Goal: Use online tool/utility: Utilize a website feature to perform a specific function

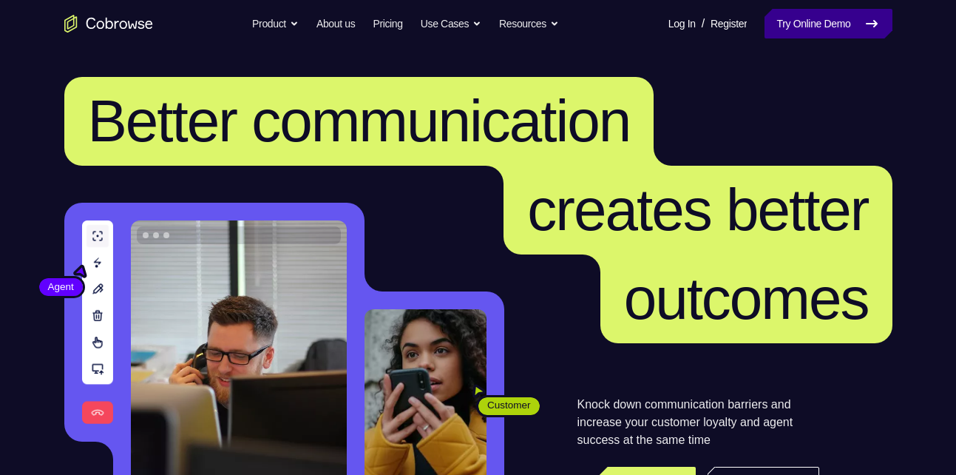
click at [798, 14] on link "Try Online Demo" at bounding box center [828, 24] width 127 height 30
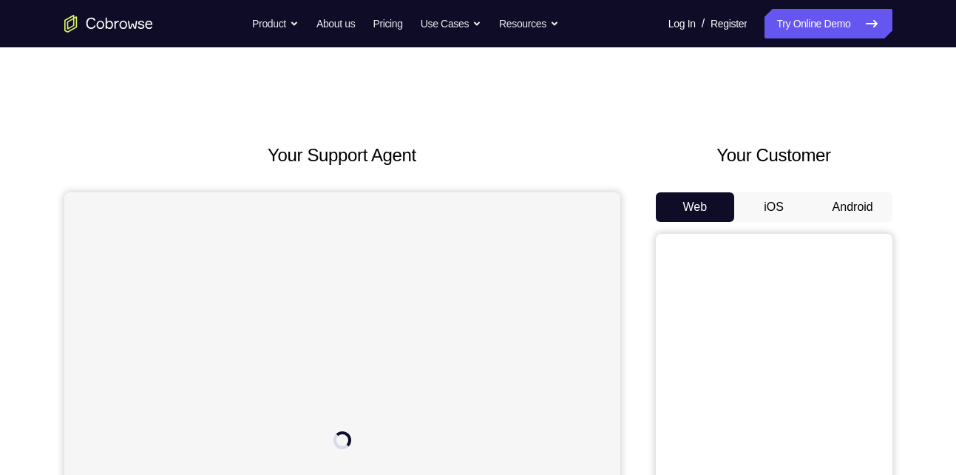
click at [833, 200] on button "Android" at bounding box center [853, 207] width 79 height 30
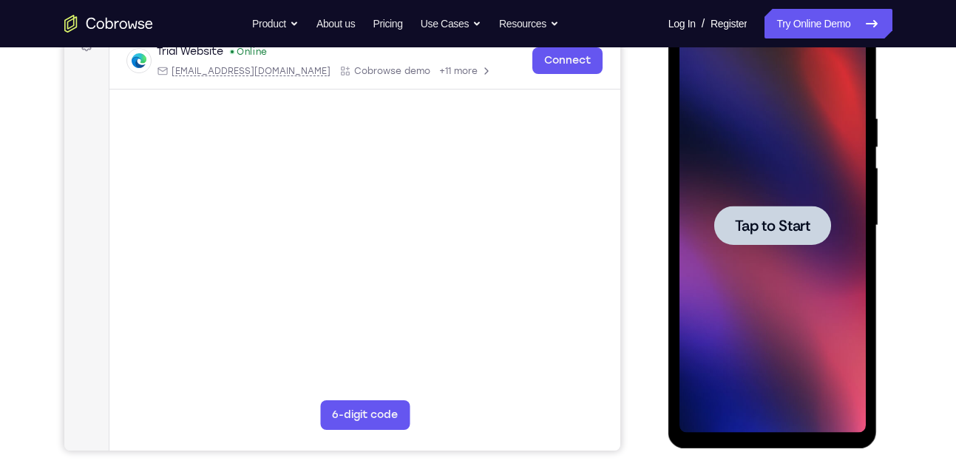
click at [787, 265] on div at bounding box center [773, 225] width 186 height 414
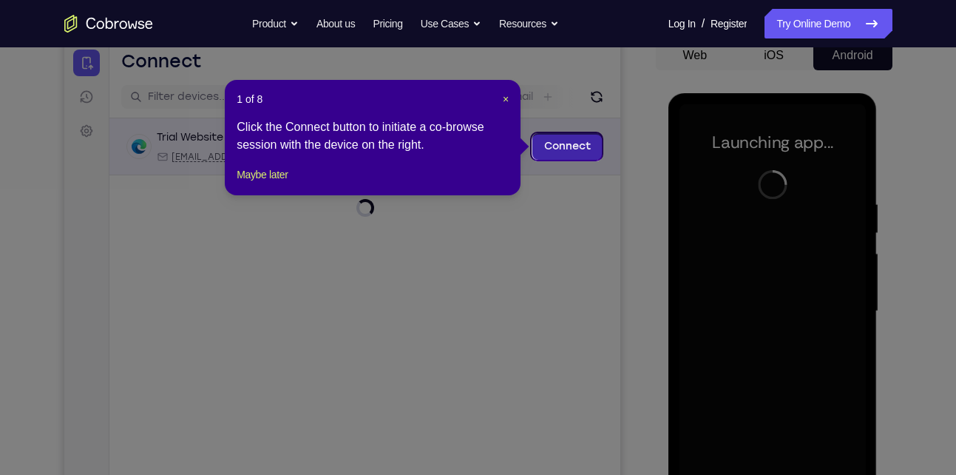
scroll to position [150, 0]
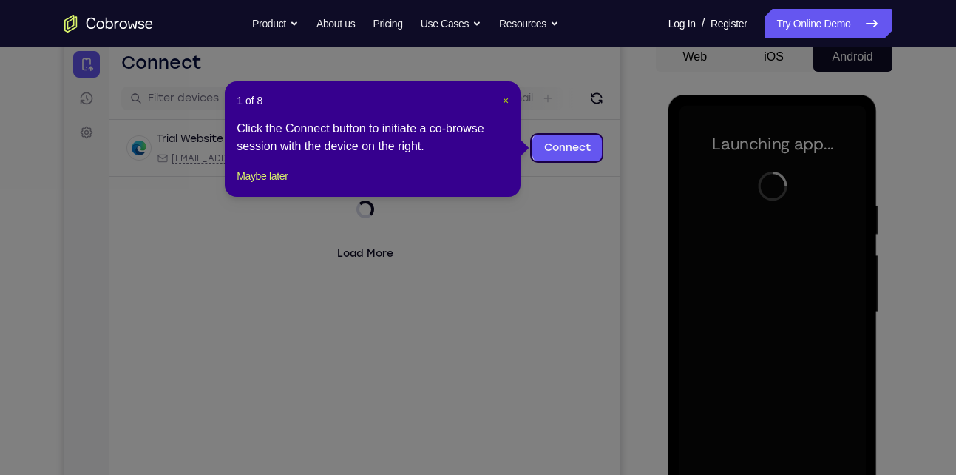
click at [504, 103] on span "×" at bounding box center [506, 101] width 6 height 12
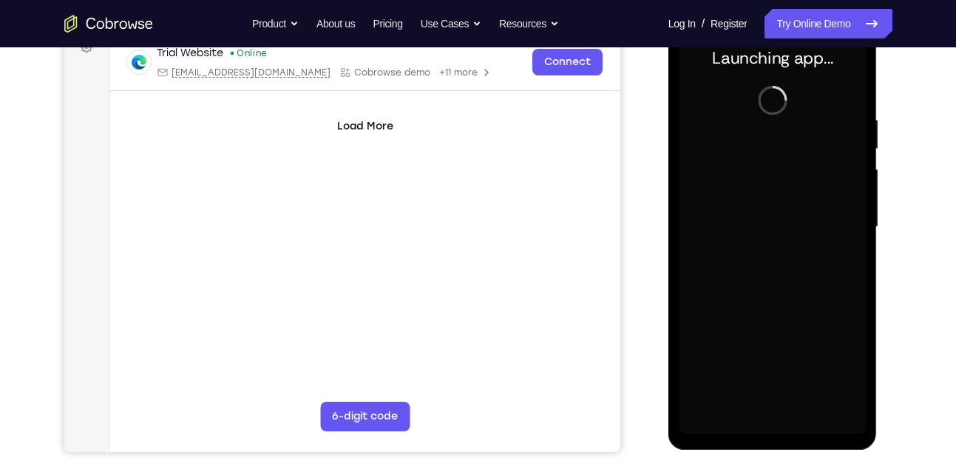
scroll to position [240, 0]
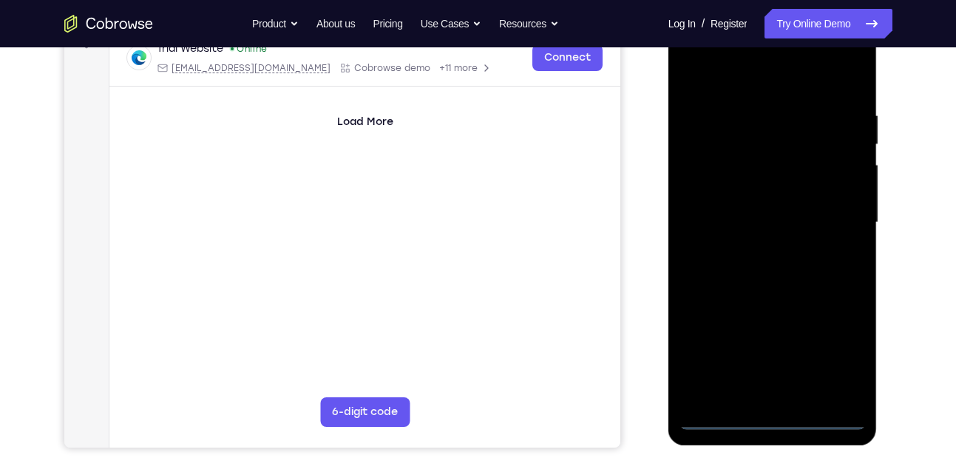
click at [772, 419] on div at bounding box center [773, 223] width 186 height 414
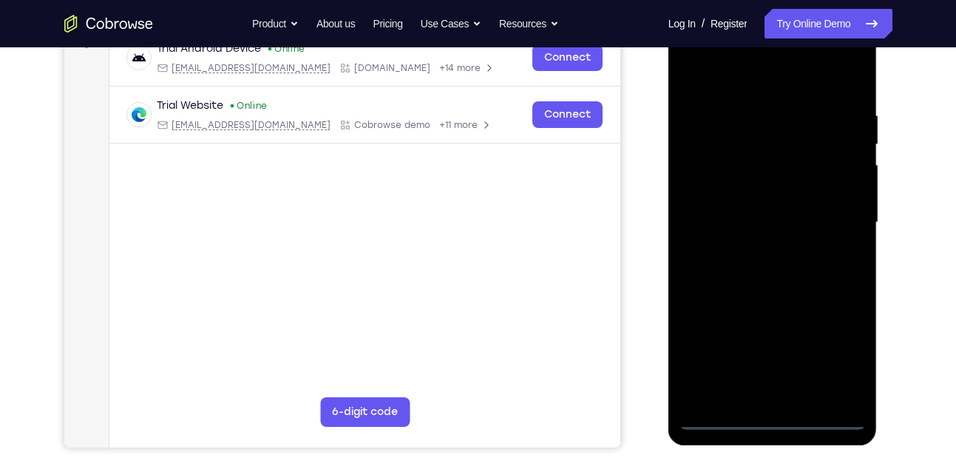
click at [841, 365] on div at bounding box center [773, 223] width 186 height 414
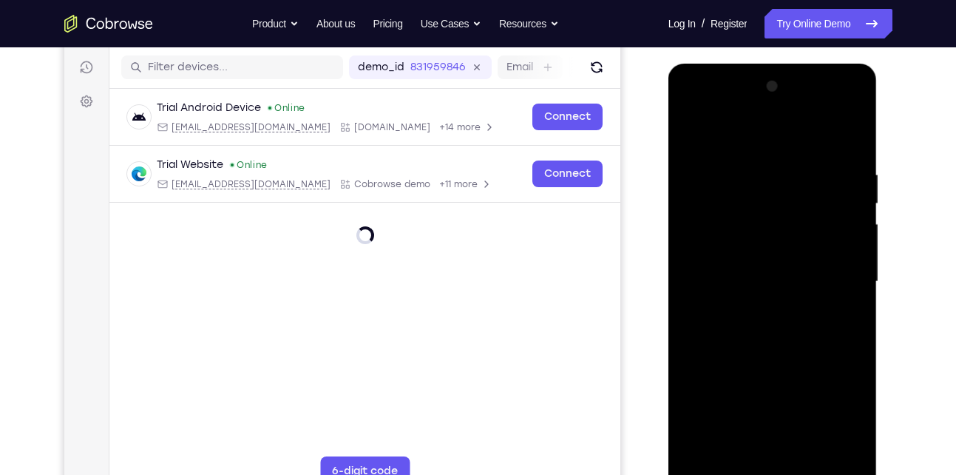
scroll to position [166, 0]
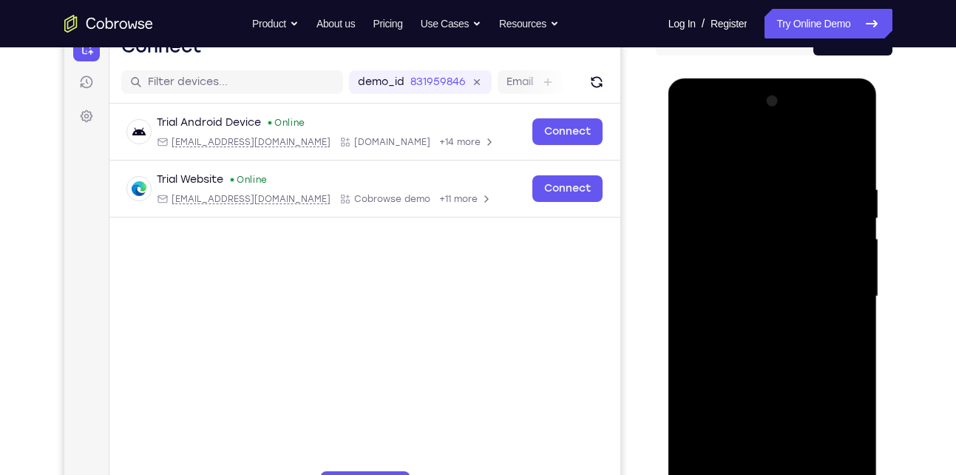
click at [745, 166] on div at bounding box center [773, 296] width 186 height 414
click at [842, 290] on div at bounding box center [773, 296] width 186 height 414
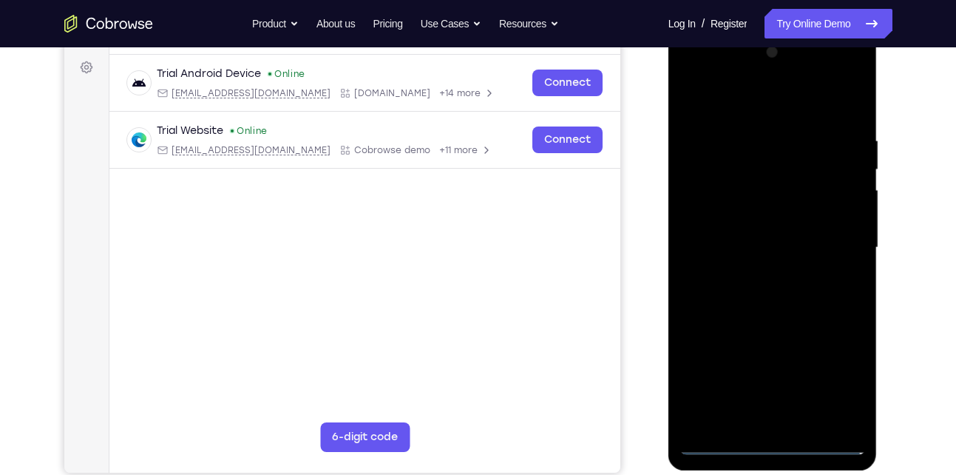
scroll to position [216, 0]
click at [788, 423] on div at bounding box center [773, 247] width 186 height 414
click at [749, 237] on div at bounding box center [773, 247] width 186 height 414
click at [747, 243] on div at bounding box center [773, 247] width 186 height 414
click at [695, 294] on div at bounding box center [773, 247] width 186 height 414
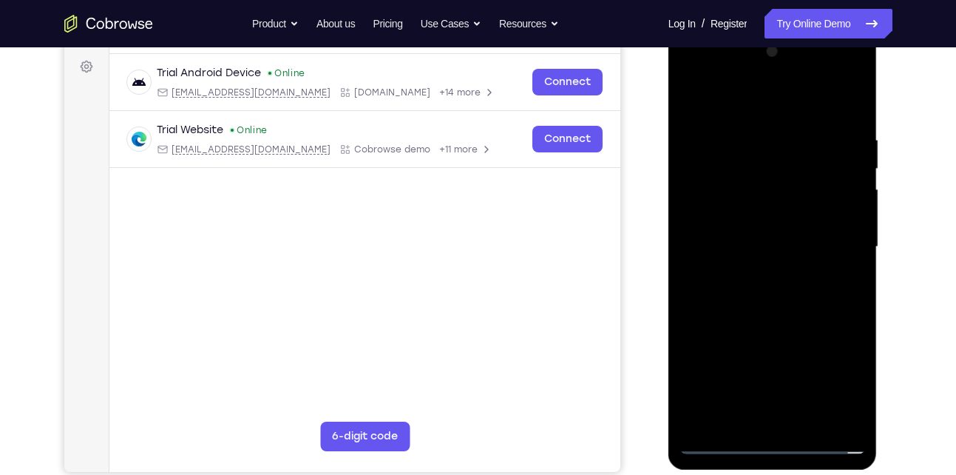
click at [735, 294] on div at bounding box center [773, 247] width 186 height 414
drag, startPoint x: 741, startPoint y: 107, endPoint x: 718, endPoint y: 41, distance: 70.4
click at [718, 41] on div at bounding box center [773, 247] width 186 height 414
click at [768, 303] on div at bounding box center [773, 247] width 186 height 414
click at [757, 315] on div at bounding box center [773, 247] width 186 height 414
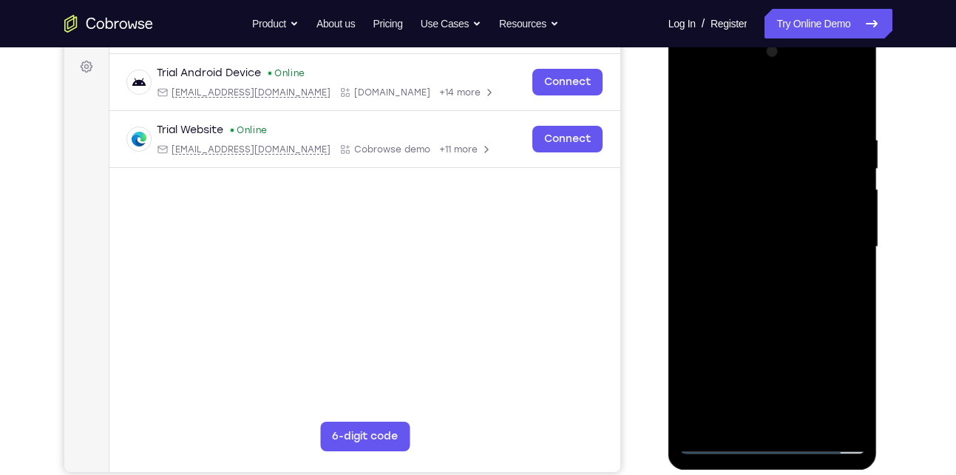
drag, startPoint x: 799, startPoint y: 375, endPoint x: 799, endPoint y: 217, distance: 158.3
click at [799, 217] on div at bounding box center [773, 247] width 186 height 414
click at [852, 293] on div at bounding box center [773, 247] width 186 height 414
drag, startPoint x: 786, startPoint y: 180, endPoint x: 783, endPoint y: 387, distance: 206.4
click at [783, 387] on div at bounding box center [773, 247] width 186 height 414
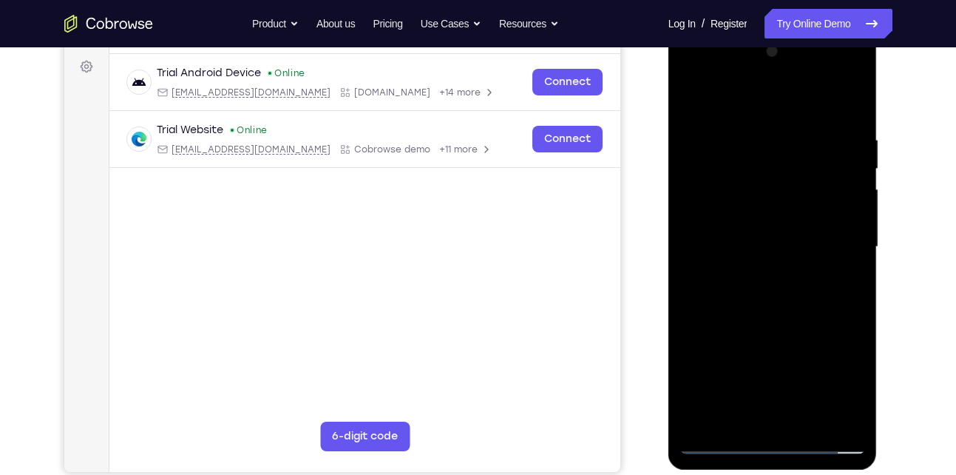
click at [749, 135] on div at bounding box center [773, 247] width 186 height 414
click at [858, 421] on div at bounding box center [773, 247] width 186 height 414
click at [846, 226] on div at bounding box center [773, 247] width 186 height 414
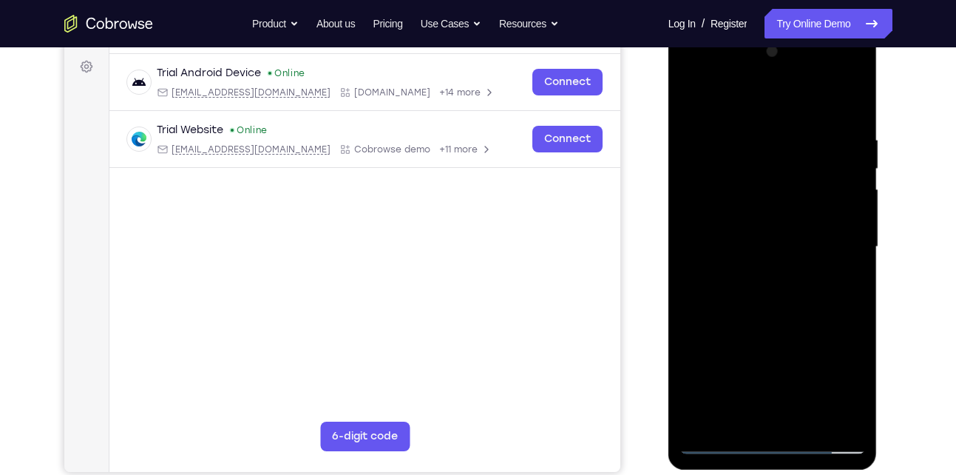
click at [846, 226] on div at bounding box center [773, 247] width 186 height 414
click at [686, 248] on div at bounding box center [773, 247] width 186 height 414
click at [828, 418] on div at bounding box center [773, 247] width 186 height 414
click at [845, 114] on div at bounding box center [773, 247] width 186 height 414
click at [852, 90] on div at bounding box center [773, 247] width 186 height 414
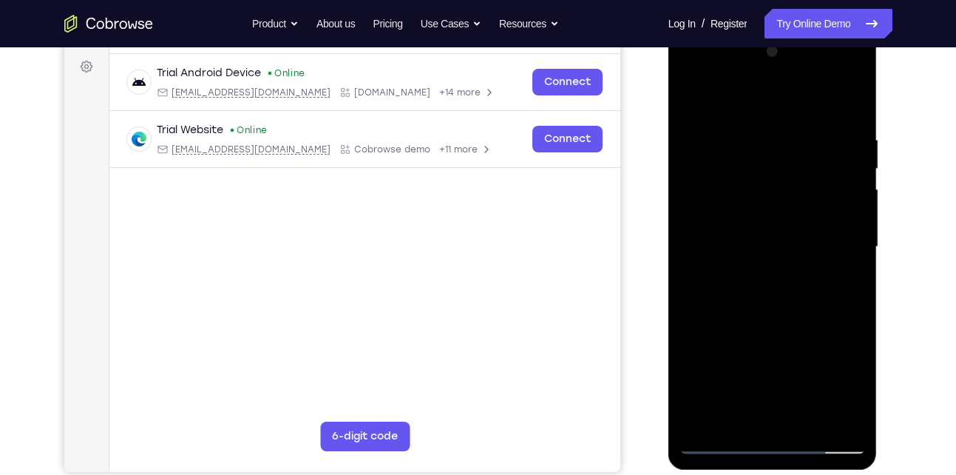
click at [756, 137] on div at bounding box center [773, 247] width 186 height 414
drag, startPoint x: 754, startPoint y: 318, endPoint x: 743, endPoint y: 230, distance: 88.7
click at [743, 230] on div at bounding box center [773, 247] width 186 height 414
click at [795, 260] on div at bounding box center [773, 247] width 186 height 414
drag, startPoint x: 749, startPoint y: 340, endPoint x: 749, endPoint y: 273, distance: 67.3
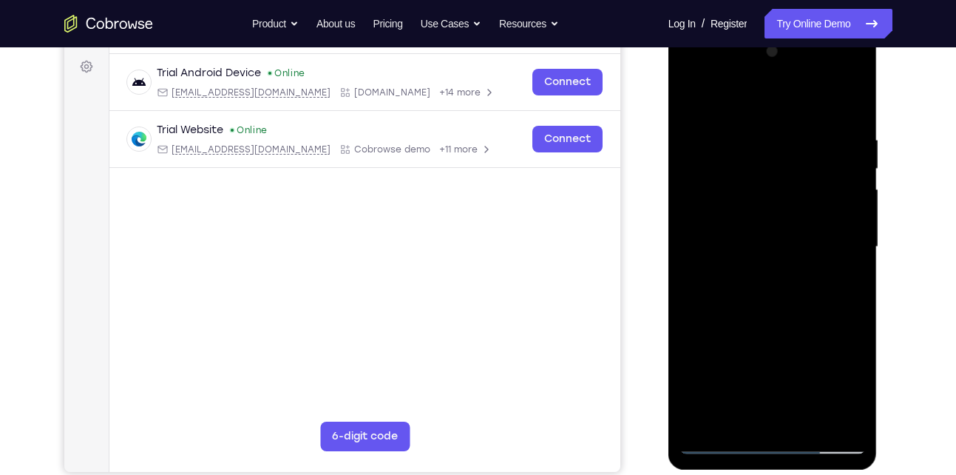
click at [749, 273] on div at bounding box center [773, 247] width 186 height 414
click at [795, 297] on div at bounding box center [773, 247] width 186 height 414
click at [837, 299] on div at bounding box center [773, 247] width 186 height 414
drag, startPoint x: 738, startPoint y: 343, endPoint x: 729, endPoint y: 171, distance: 172.6
click at [729, 171] on div at bounding box center [773, 247] width 186 height 414
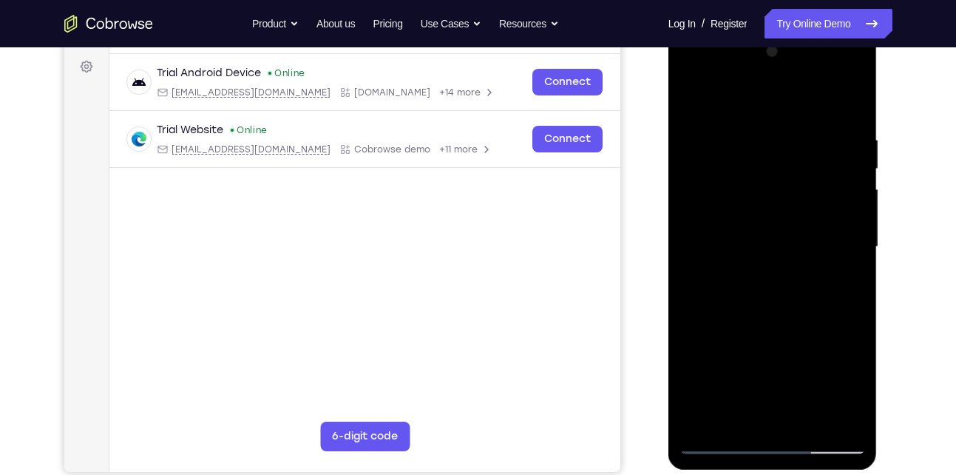
scroll to position [262, 0]
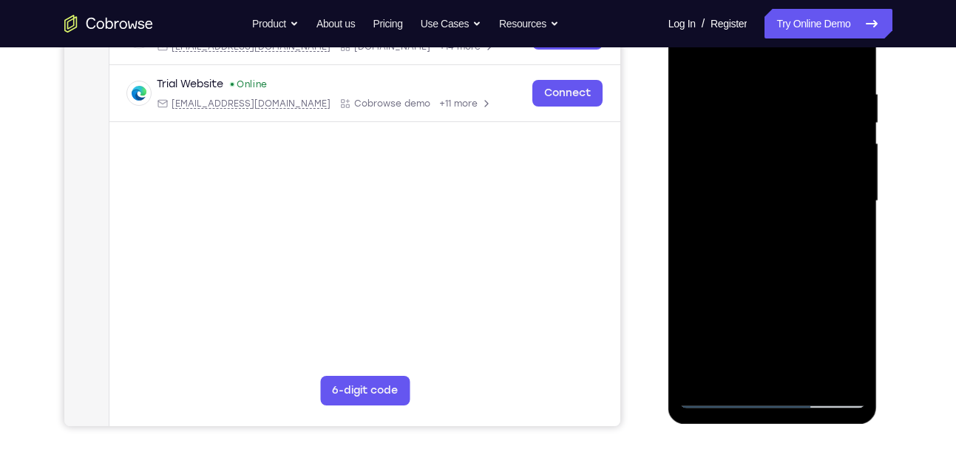
click at [811, 376] on div at bounding box center [773, 201] width 186 height 414
click at [755, 279] on div at bounding box center [773, 201] width 186 height 414
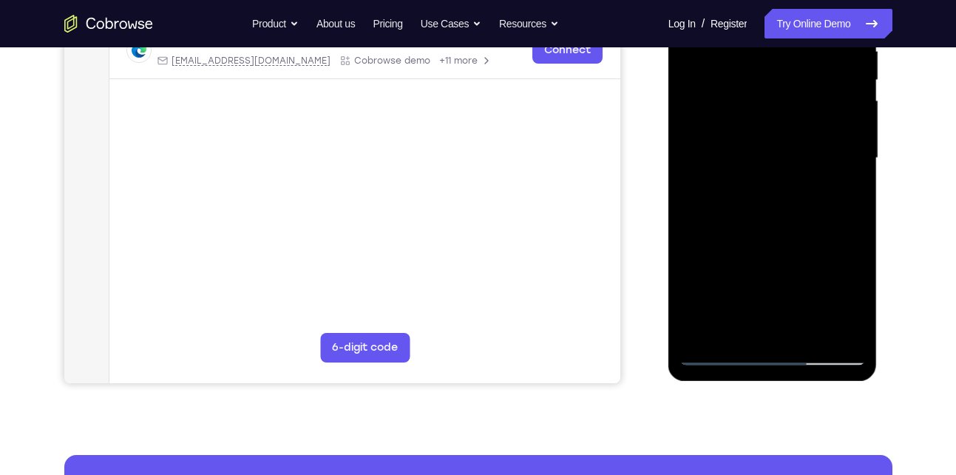
scroll to position [305, 0]
click at [765, 146] on div at bounding box center [773, 157] width 186 height 414
click at [720, 357] on div at bounding box center [773, 157] width 186 height 414
click at [763, 220] on div at bounding box center [773, 157] width 186 height 414
click at [722, 354] on div at bounding box center [773, 157] width 186 height 414
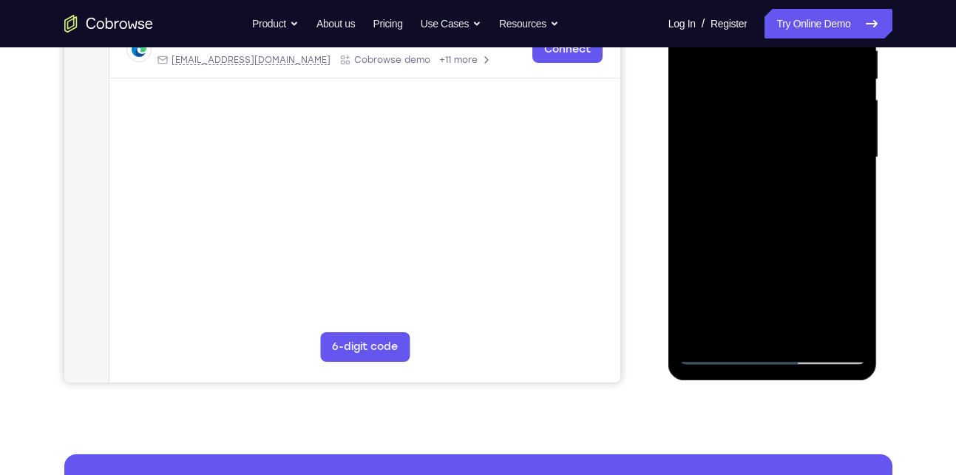
click at [751, 282] on div at bounding box center [773, 157] width 186 height 414
click at [743, 297] on div at bounding box center [773, 157] width 186 height 414
click at [720, 351] on div at bounding box center [773, 157] width 186 height 414
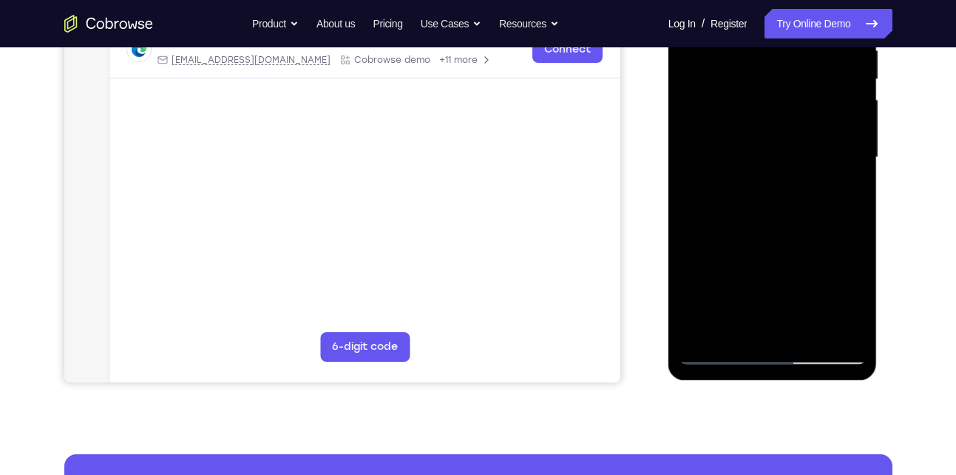
click at [748, 316] on div at bounding box center [773, 157] width 186 height 414
click at [721, 357] on div at bounding box center [773, 157] width 186 height 414
drag, startPoint x: 734, startPoint y: 335, endPoint x: 723, endPoint y: 301, distance: 35.8
click at [723, 301] on div at bounding box center [773, 157] width 186 height 414
click at [718, 357] on div at bounding box center [773, 157] width 186 height 414
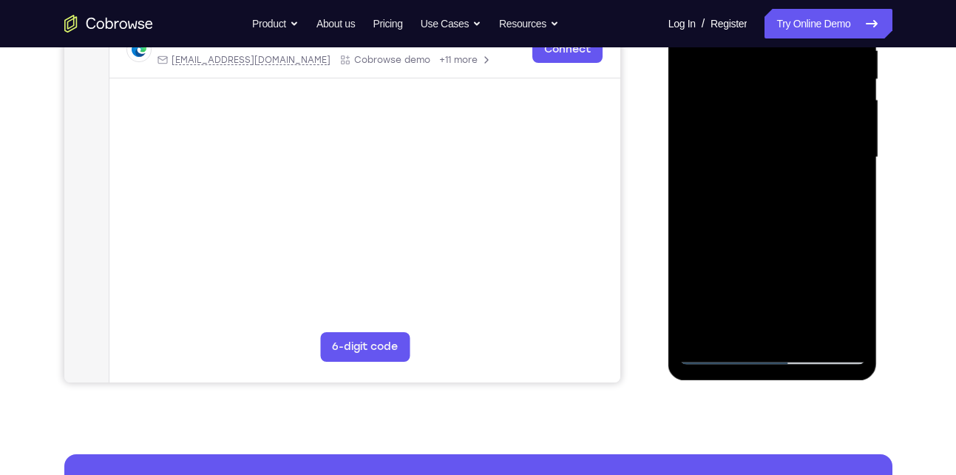
click at [834, 328] on div at bounding box center [773, 157] width 186 height 414
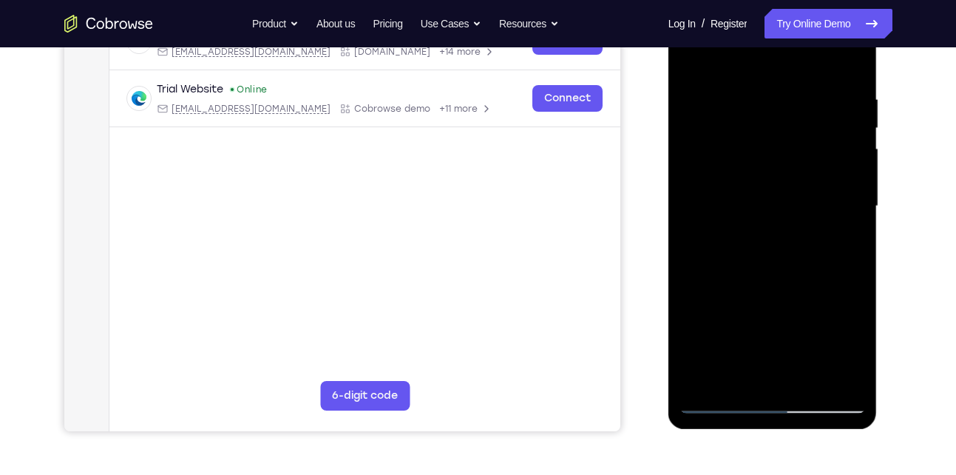
scroll to position [256, 0]
drag, startPoint x: 787, startPoint y: 149, endPoint x: 788, endPoint y: 323, distance: 174.6
click at [788, 323] on div at bounding box center [773, 207] width 186 height 414
drag, startPoint x: 791, startPoint y: 154, endPoint x: 789, endPoint y: 322, distance: 168.6
click at [789, 322] on div at bounding box center [773, 207] width 186 height 414
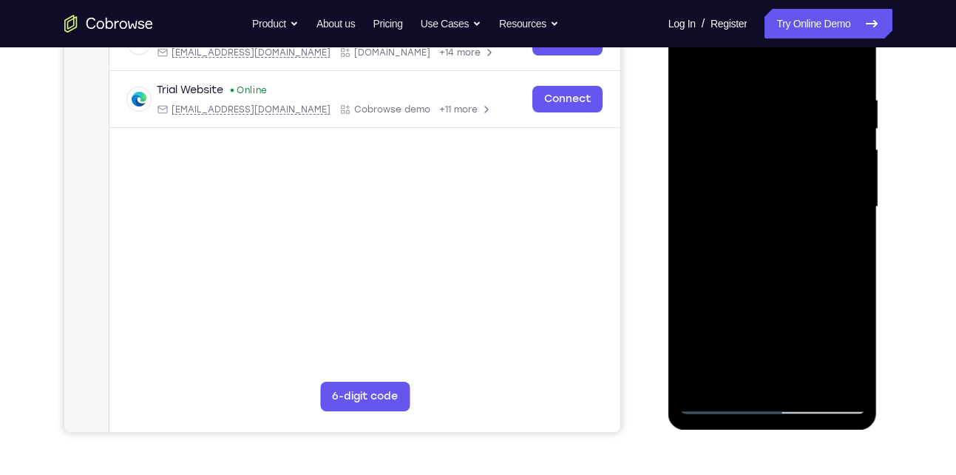
click at [851, 383] on div at bounding box center [773, 207] width 186 height 414
click at [695, 384] on div at bounding box center [773, 207] width 186 height 414
click at [854, 64] on div at bounding box center [773, 207] width 186 height 414
click at [750, 87] on div at bounding box center [773, 207] width 186 height 414
drag, startPoint x: 773, startPoint y: 301, endPoint x: 743, endPoint y: 125, distance: 178.5
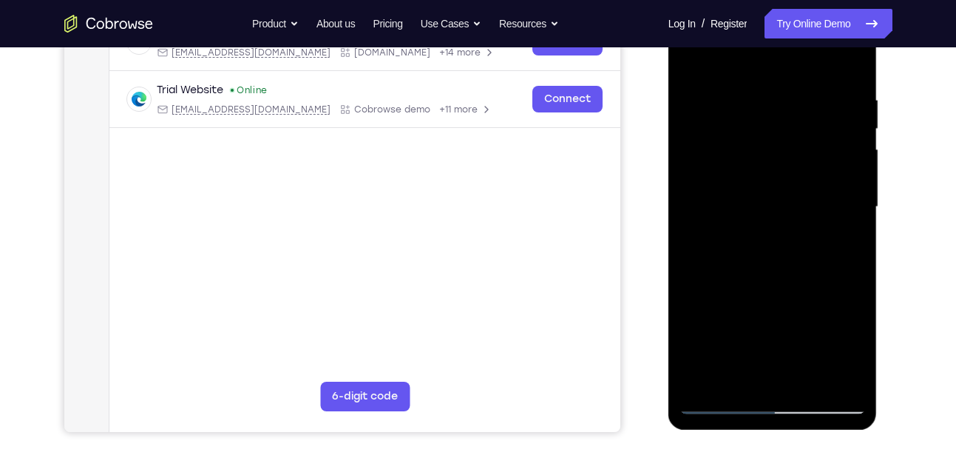
click at [743, 125] on div at bounding box center [773, 207] width 186 height 414
drag, startPoint x: 744, startPoint y: 272, endPoint x: 732, endPoint y: 125, distance: 147.7
click at [732, 125] on div at bounding box center [773, 207] width 186 height 414
click at [740, 384] on div at bounding box center [773, 207] width 186 height 414
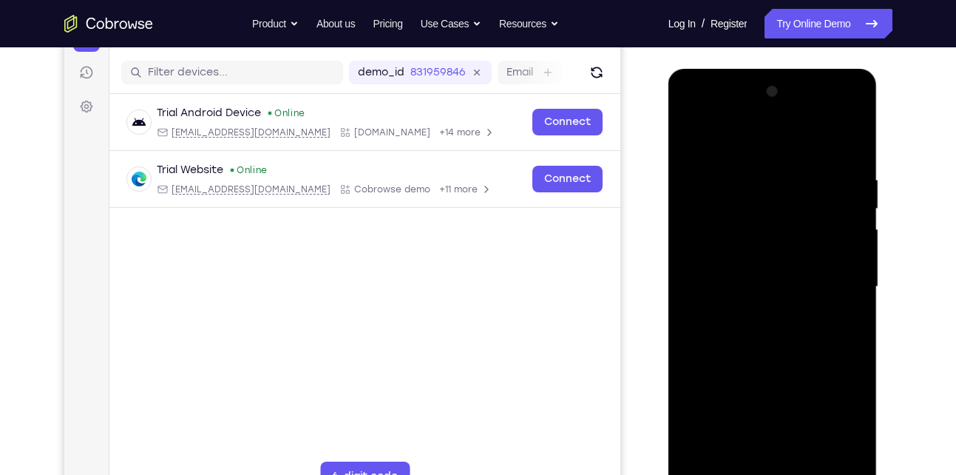
scroll to position [175, 0]
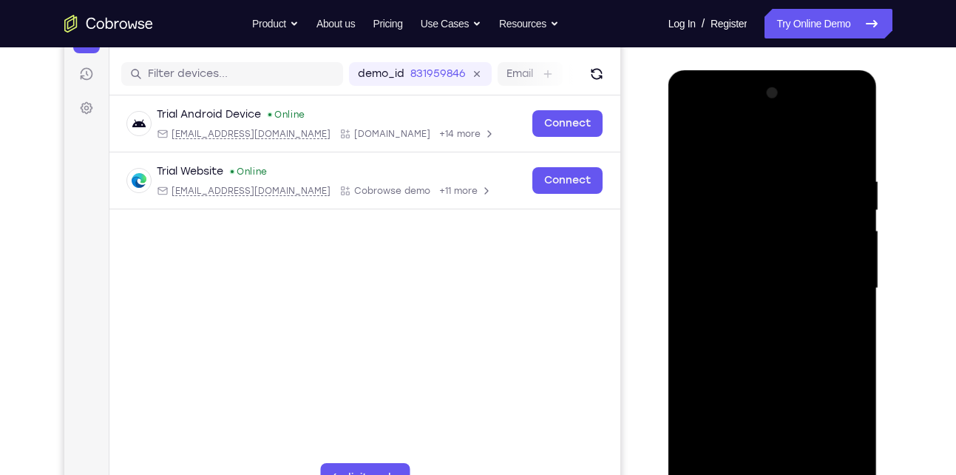
click at [734, 138] on div at bounding box center [773, 288] width 186 height 414
drag, startPoint x: 760, startPoint y: 179, endPoint x: 753, endPoint y: 294, distance: 115.6
click at [753, 294] on div at bounding box center [773, 288] width 186 height 414
click at [739, 164] on div at bounding box center [773, 288] width 186 height 414
click at [710, 173] on div at bounding box center [773, 288] width 186 height 414
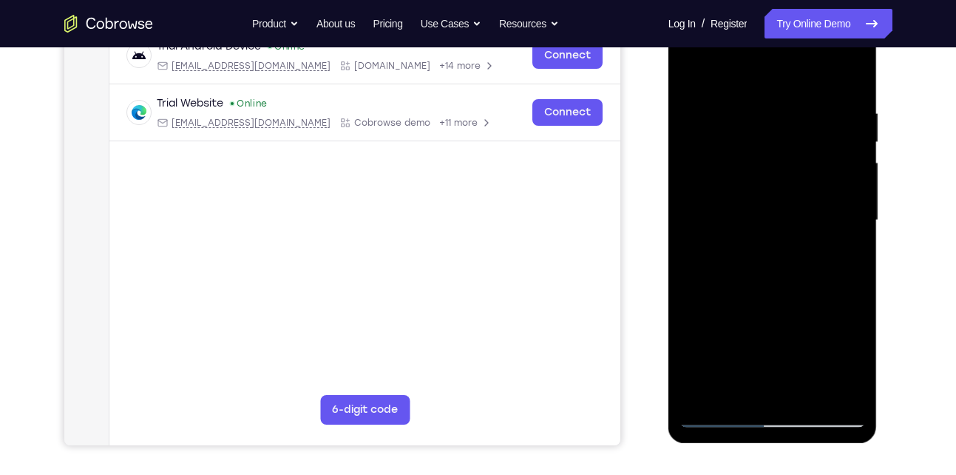
scroll to position [243, 0]
click at [852, 75] on div at bounding box center [773, 220] width 186 height 414
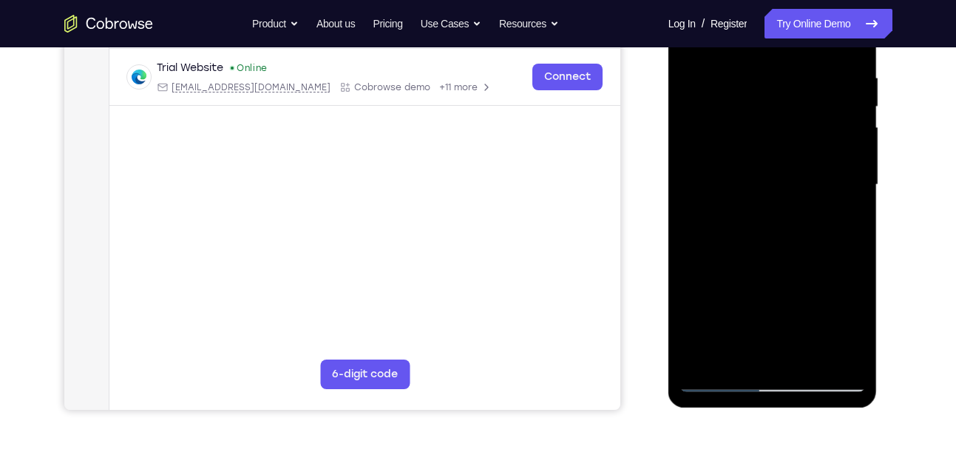
scroll to position [279, 0]
click at [706, 354] on div at bounding box center [773, 184] width 186 height 414
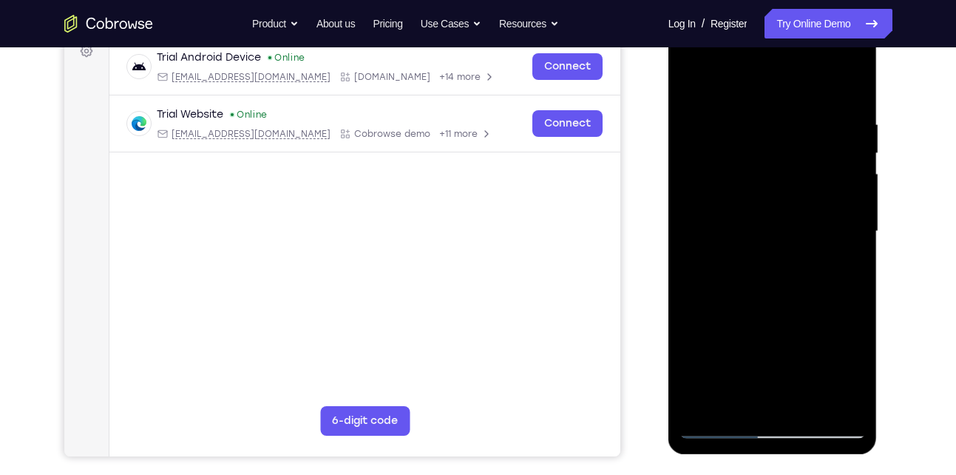
scroll to position [231, 0]
click at [751, 125] on div at bounding box center [773, 232] width 186 height 414
click at [854, 216] on div at bounding box center [773, 232] width 186 height 414
click at [832, 167] on div at bounding box center [773, 232] width 186 height 414
click at [830, 168] on div at bounding box center [773, 232] width 186 height 414
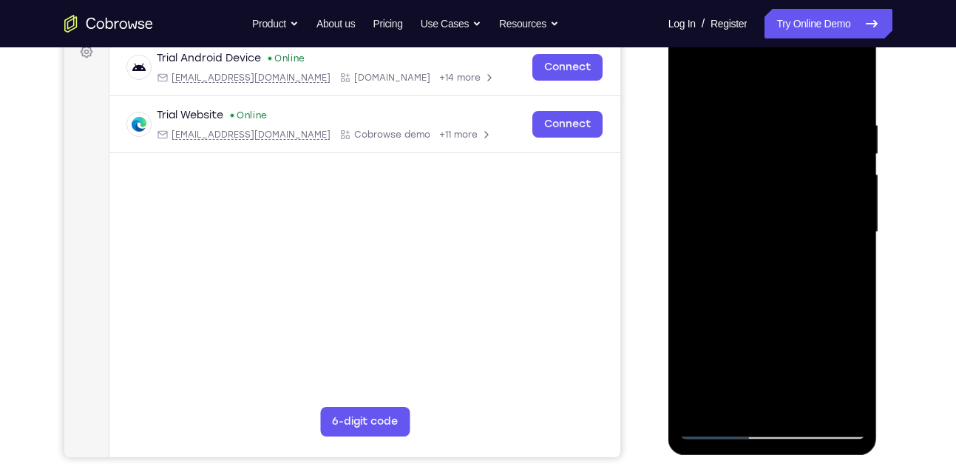
click at [830, 168] on div at bounding box center [773, 232] width 186 height 414
click at [846, 400] on div at bounding box center [773, 232] width 186 height 414
click at [827, 272] on div at bounding box center [773, 232] width 186 height 414
drag, startPoint x: 828, startPoint y: 198, endPoint x: 726, endPoint y: 228, distance: 106.3
click at [726, 228] on div at bounding box center [773, 232] width 186 height 414
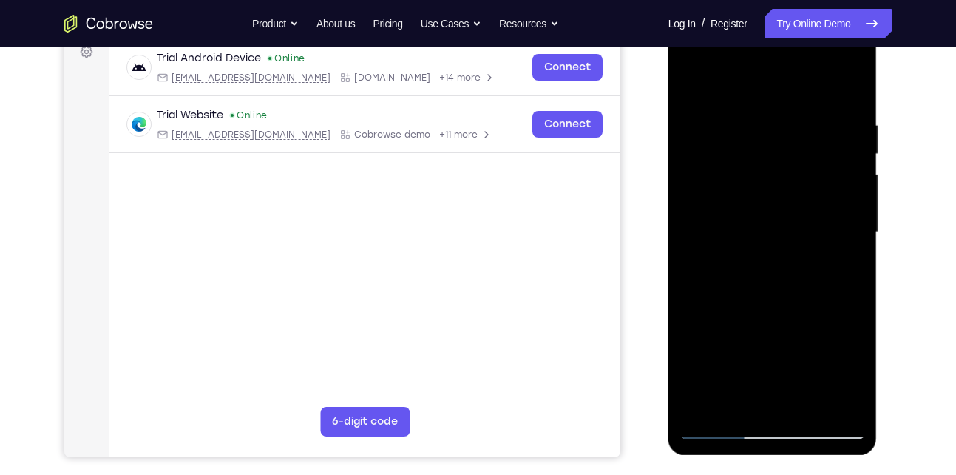
click at [834, 186] on div at bounding box center [773, 232] width 186 height 414
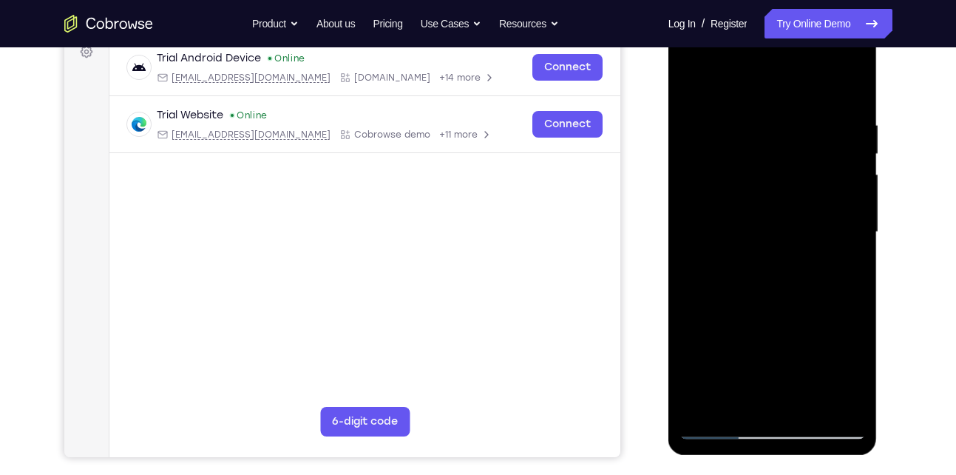
click at [834, 186] on div at bounding box center [773, 232] width 186 height 414
click at [696, 166] on div at bounding box center [773, 232] width 186 height 414
click at [846, 81] on div at bounding box center [773, 232] width 186 height 414
drag, startPoint x: 786, startPoint y: 107, endPoint x: 771, endPoint y: 342, distance: 236.5
click at [771, 342] on div at bounding box center [773, 232] width 186 height 414
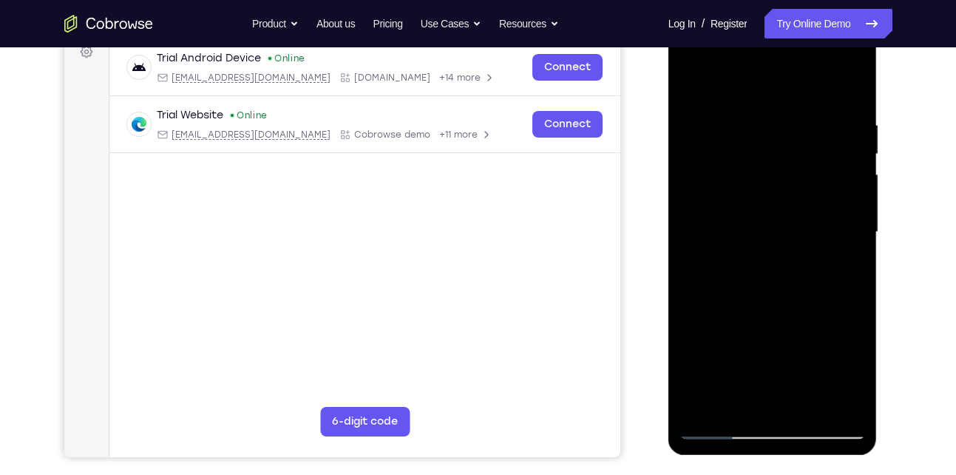
click at [752, 120] on div at bounding box center [773, 232] width 186 height 414
click at [849, 93] on div at bounding box center [773, 232] width 186 height 414
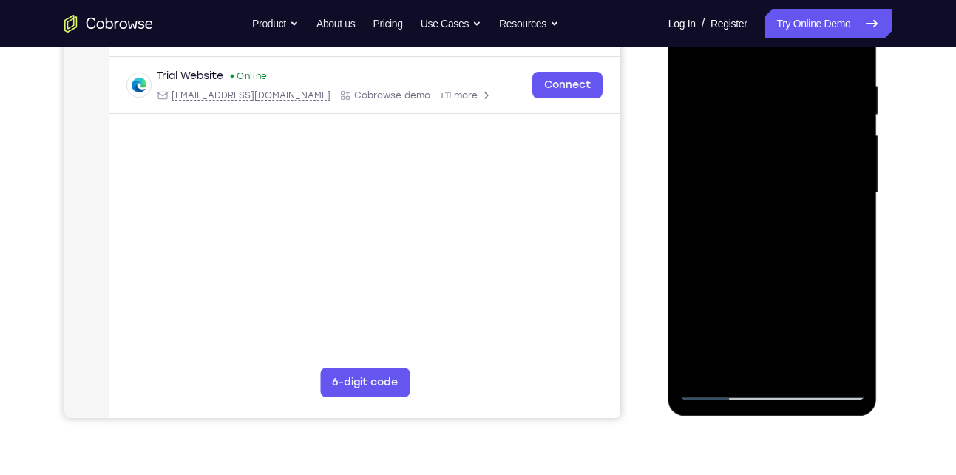
drag, startPoint x: 792, startPoint y: 183, endPoint x: 795, endPoint y: 291, distance: 108.0
click at [795, 291] on div at bounding box center [773, 193] width 186 height 414
click at [744, 84] on div at bounding box center [773, 193] width 186 height 414
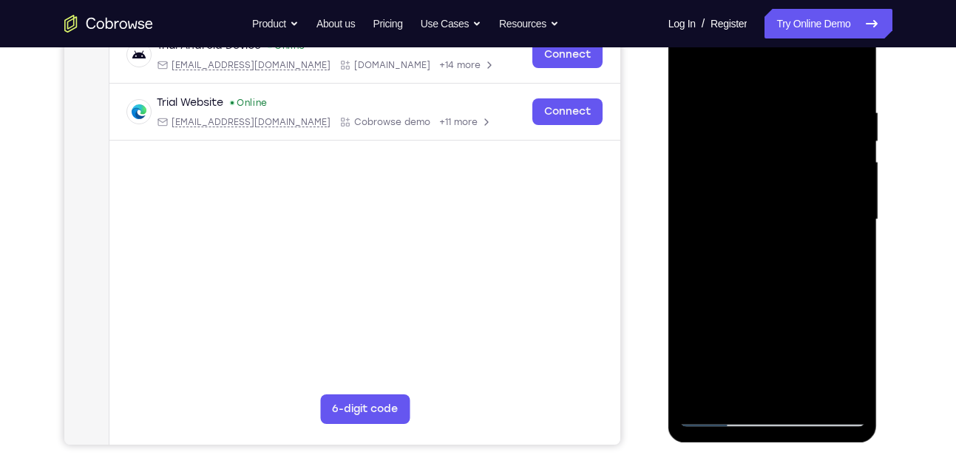
scroll to position [243, 0]
click at [835, 211] on div at bounding box center [773, 220] width 186 height 414
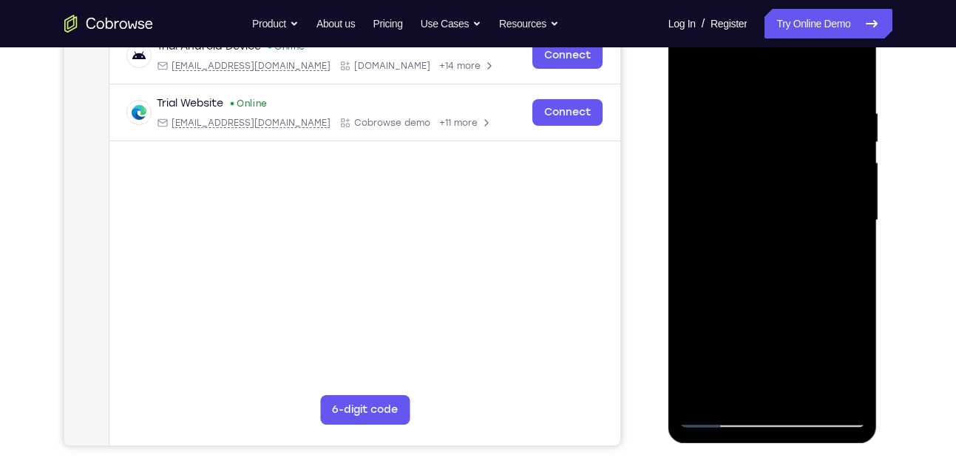
click at [839, 223] on div at bounding box center [773, 220] width 186 height 414
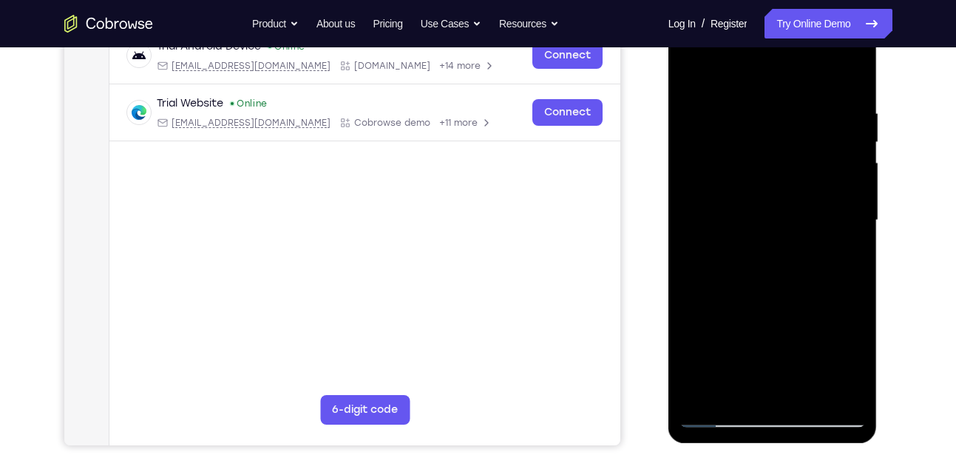
click at [839, 223] on div at bounding box center [773, 220] width 186 height 414
click at [856, 384] on div at bounding box center [773, 220] width 186 height 414
click at [845, 266] on div at bounding box center [773, 220] width 186 height 414
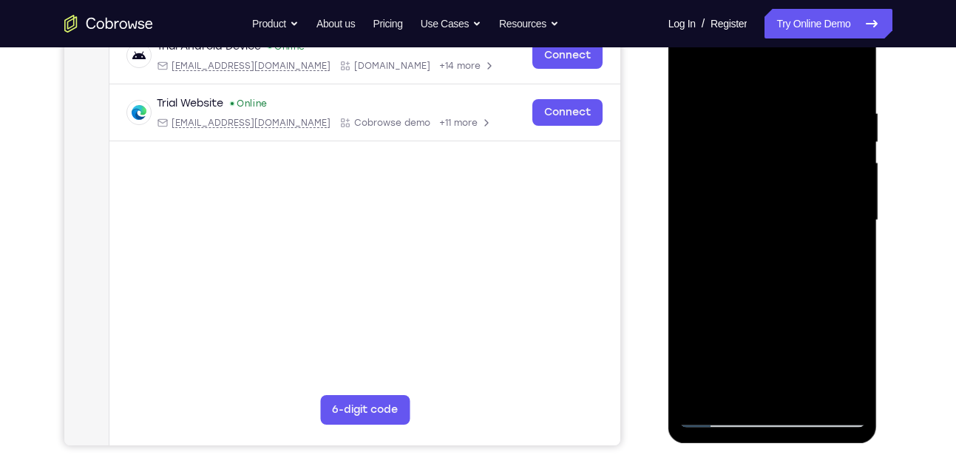
click at [845, 266] on div at bounding box center [773, 220] width 186 height 414
click at [850, 83] on div at bounding box center [773, 220] width 186 height 414
drag, startPoint x: 834, startPoint y: 95, endPoint x: 720, endPoint y: 123, distance: 117.3
click at [720, 123] on div at bounding box center [773, 220] width 186 height 414
drag, startPoint x: 789, startPoint y: 101, endPoint x: 791, endPoint y: 391, distance: 289.9
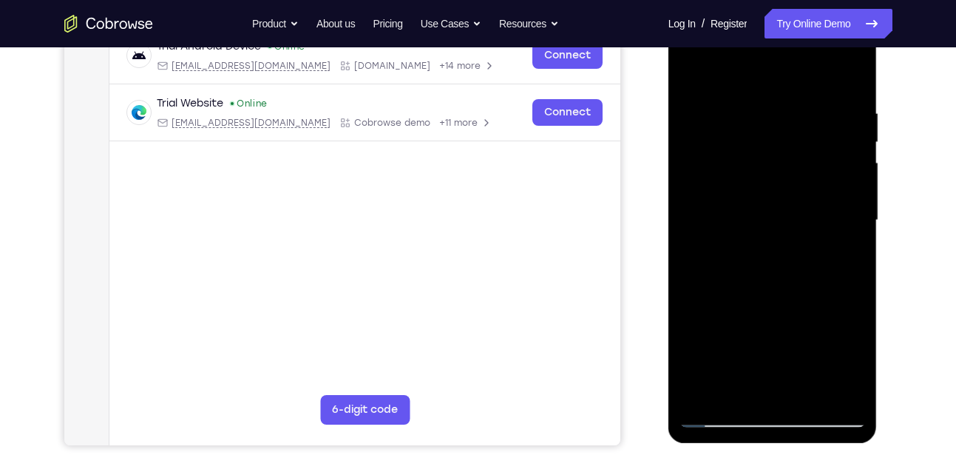
click at [791, 391] on div at bounding box center [773, 220] width 186 height 414
click at [747, 100] on div at bounding box center [773, 220] width 186 height 414
drag, startPoint x: 842, startPoint y: 180, endPoint x: 714, endPoint y: 195, distance: 128.8
click at [714, 195] on div at bounding box center [773, 220] width 186 height 414
click at [837, 194] on div at bounding box center [773, 220] width 186 height 414
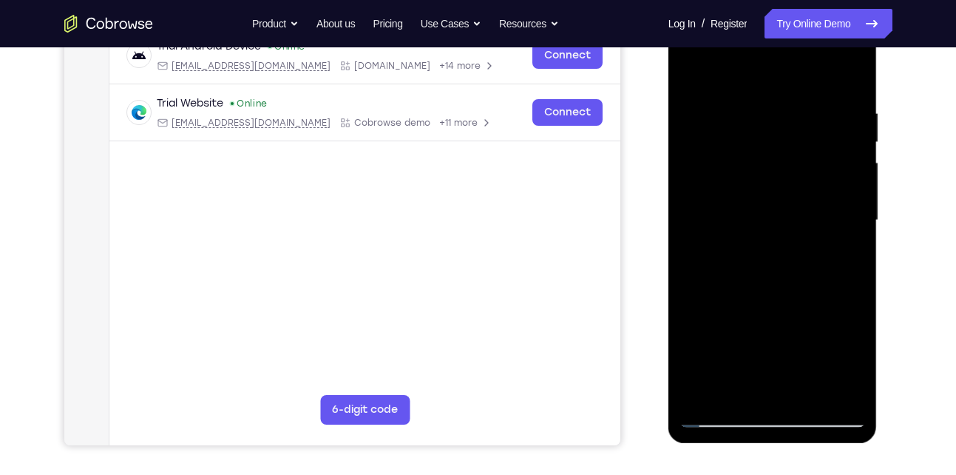
click at [837, 194] on div at bounding box center [773, 220] width 186 height 414
click at [848, 396] on div at bounding box center [773, 220] width 186 height 414
click at [846, 331] on div at bounding box center [773, 220] width 186 height 414
click at [849, 116] on div at bounding box center [773, 220] width 186 height 414
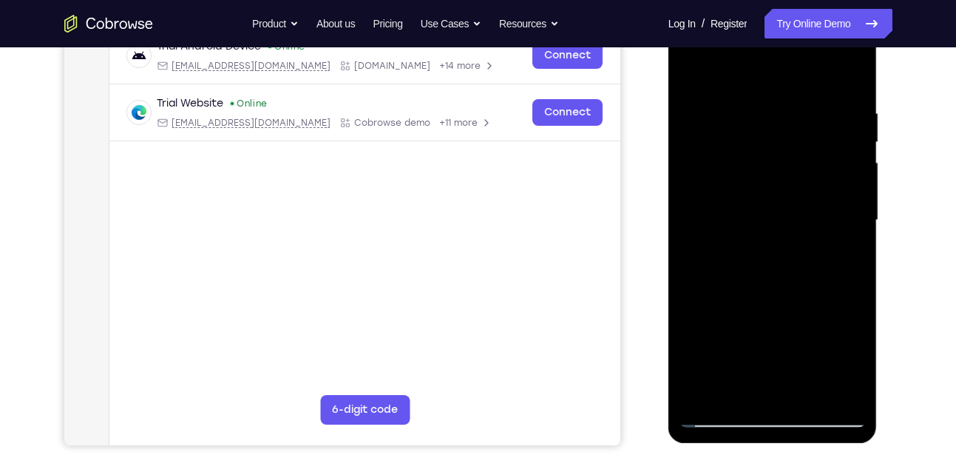
click at [849, 116] on div at bounding box center [773, 220] width 186 height 414
drag, startPoint x: 849, startPoint y: 116, endPoint x: 747, endPoint y: 129, distance: 102.8
click at [747, 129] on div at bounding box center [773, 220] width 186 height 414
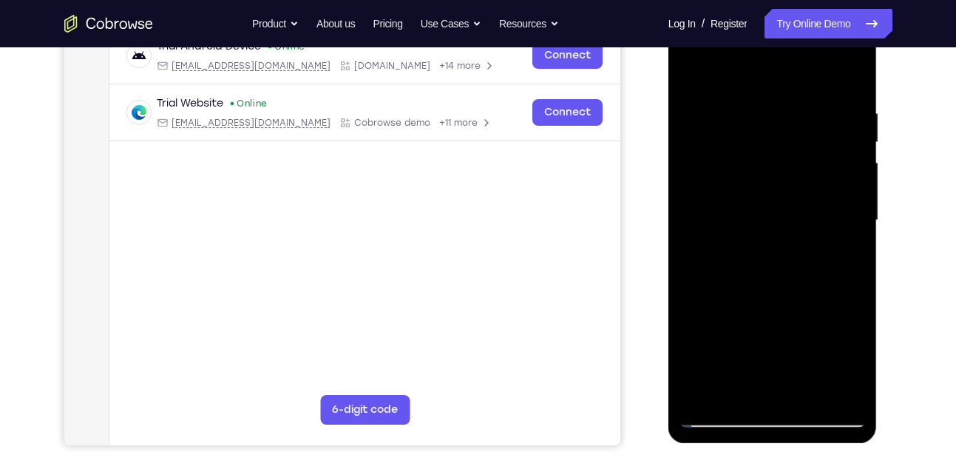
click at [841, 132] on div at bounding box center [773, 220] width 186 height 414
drag, startPoint x: 841, startPoint y: 132, endPoint x: 726, endPoint y: 137, distance: 114.8
click at [726, 137] on div at bounding box center [773, 220] width 186 height 414
drag, startPoint x: 830, startPoint y: 153, endPoint x: 713, endPoint y: 197, distance: 125.0
click at [713, 197] on div at bounding box center [773, 220] width 186 height 414
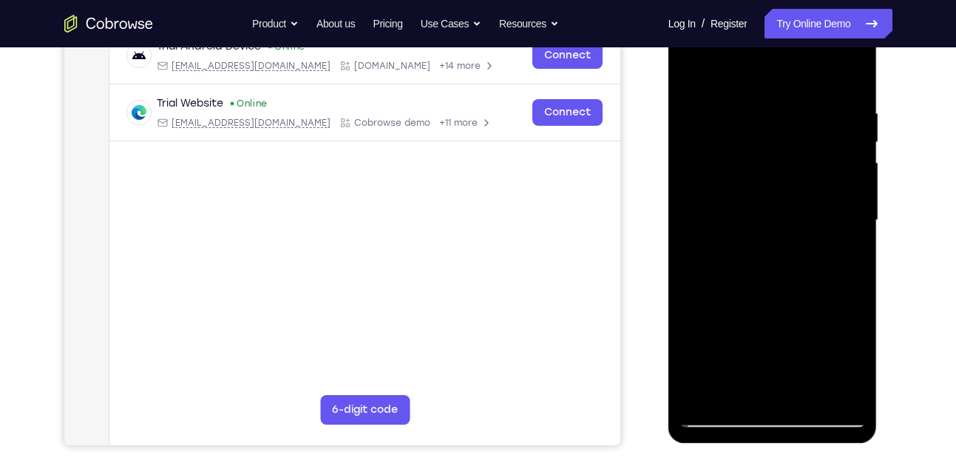
click at [844, 78] on div at bounding box center [773, 220] width 186 height 414
click at [805, 391] on div at bounding box center [773, 220] width 186 height 414
click at [697, 73] on div at bounding box center [773, 220] width 186 height 414
